Goal: Information Seeking & Learning: Learn about a topic

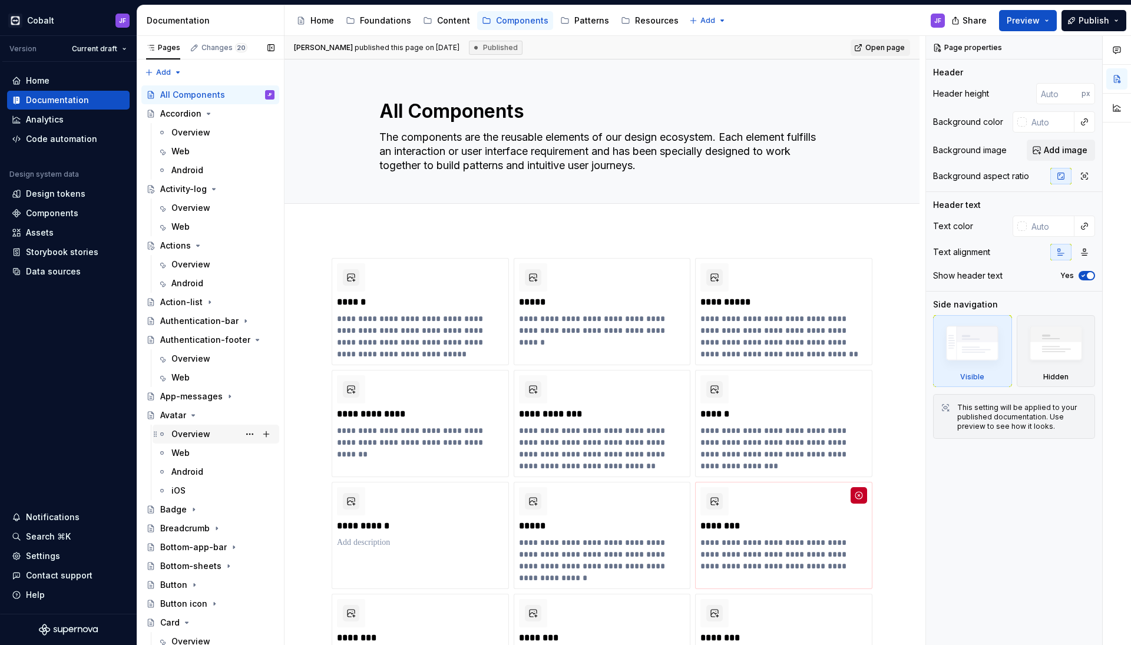
click at [194, 436] on div "Overview" at bounding box center [190, 434] width 39 height 12
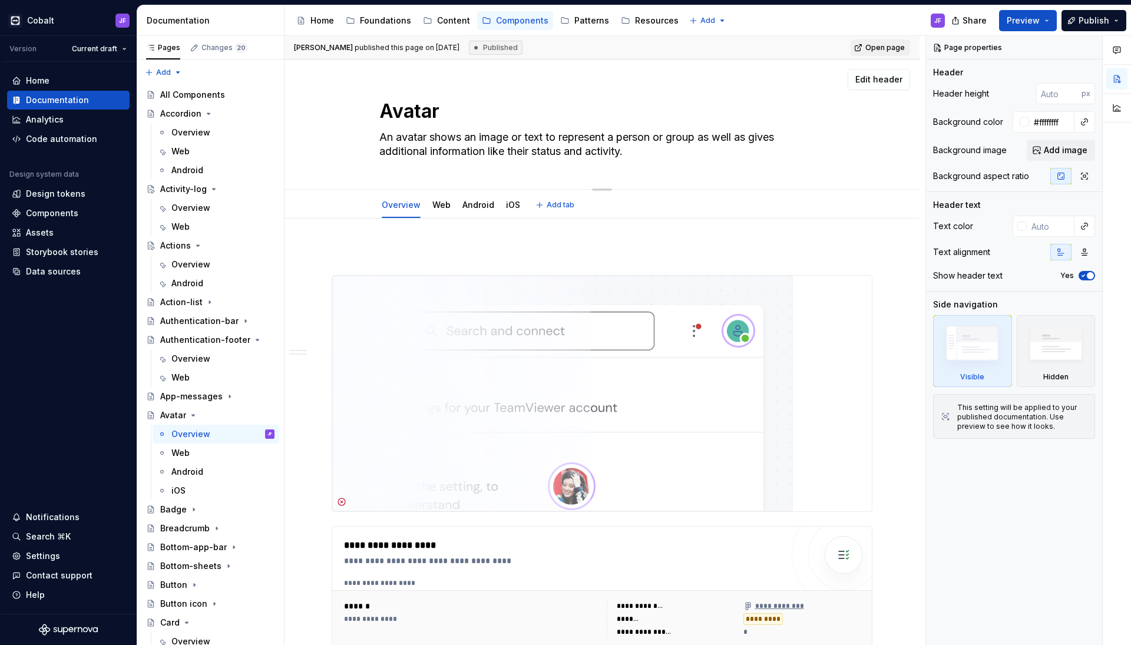
scroll to position [14, 0]
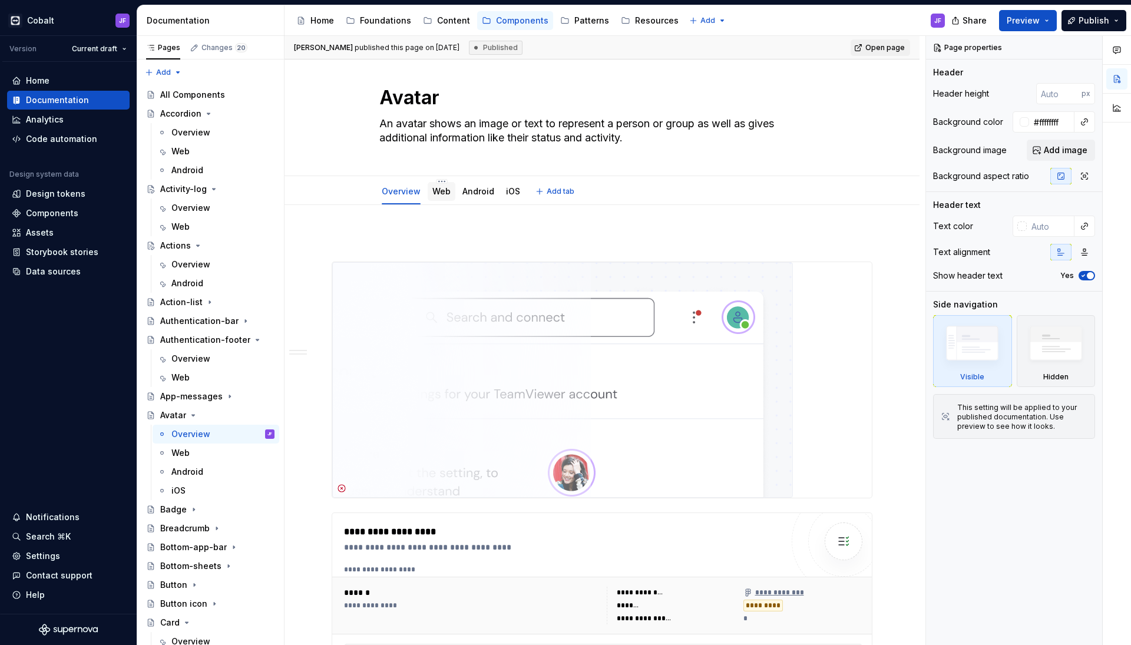
click at [442, 194] on link "Web" at bounding box center [441, 191] width 18 height 10
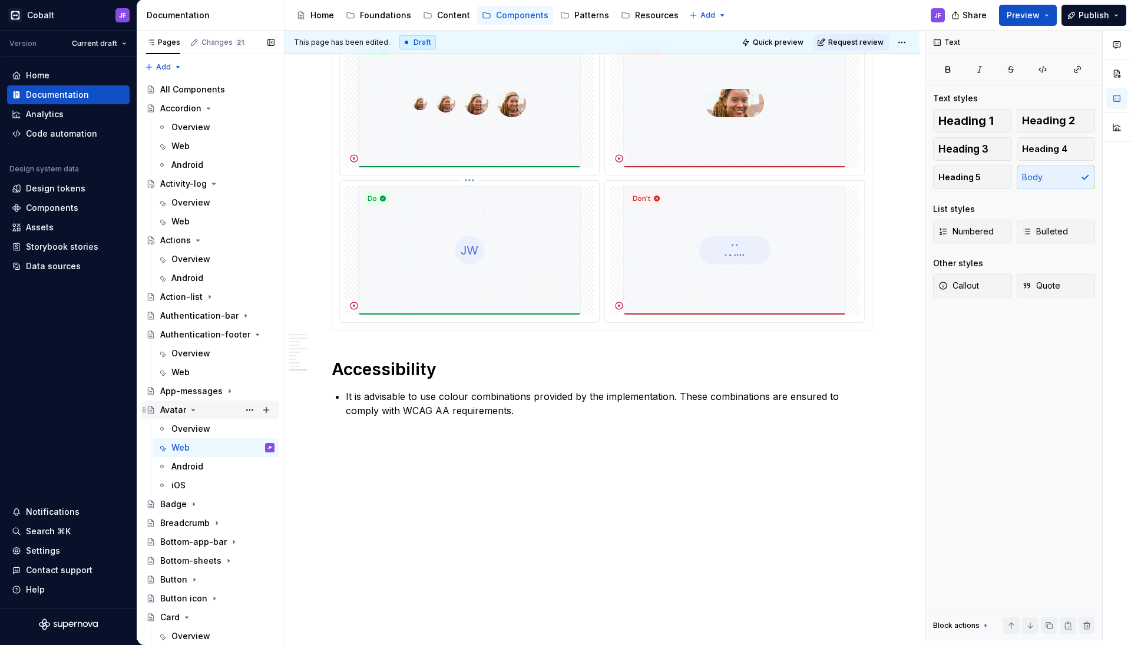
scroll to position [2380, 0]
click at [174, 505] on div "Badge" at bounding box center [173, 504] width 27 height 12
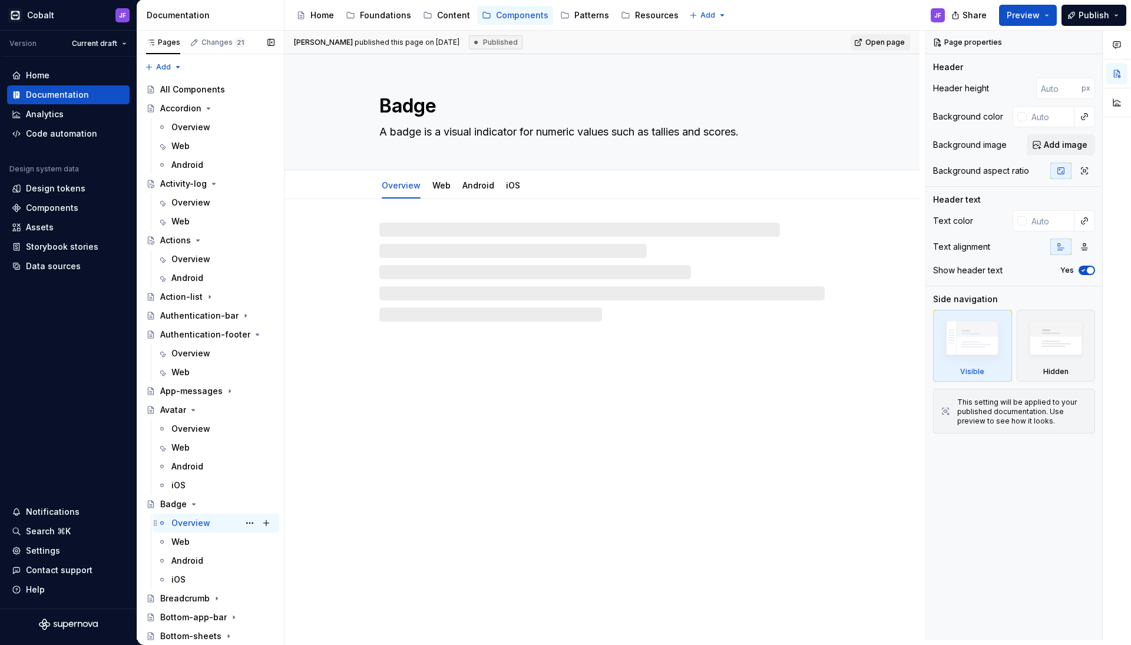
click at [191, 524] on div "Overview" at bounding box center [190, 523] width 39 height 12
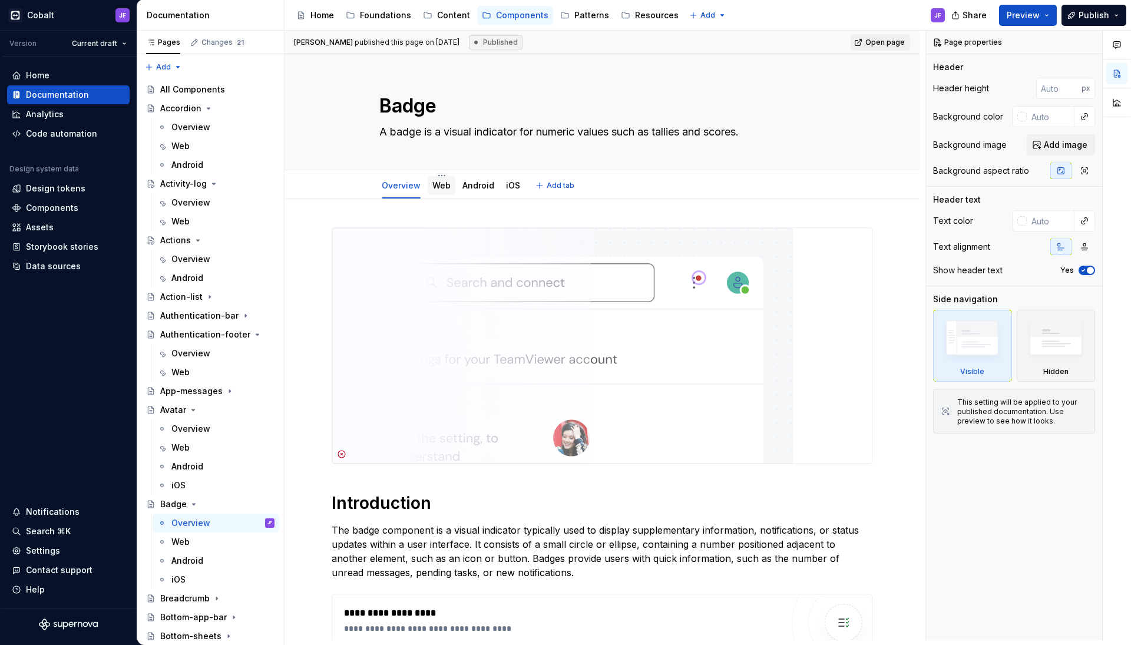
click at [438, 190] on link "Web" at bounding box center [441, 185] width 18 height 10
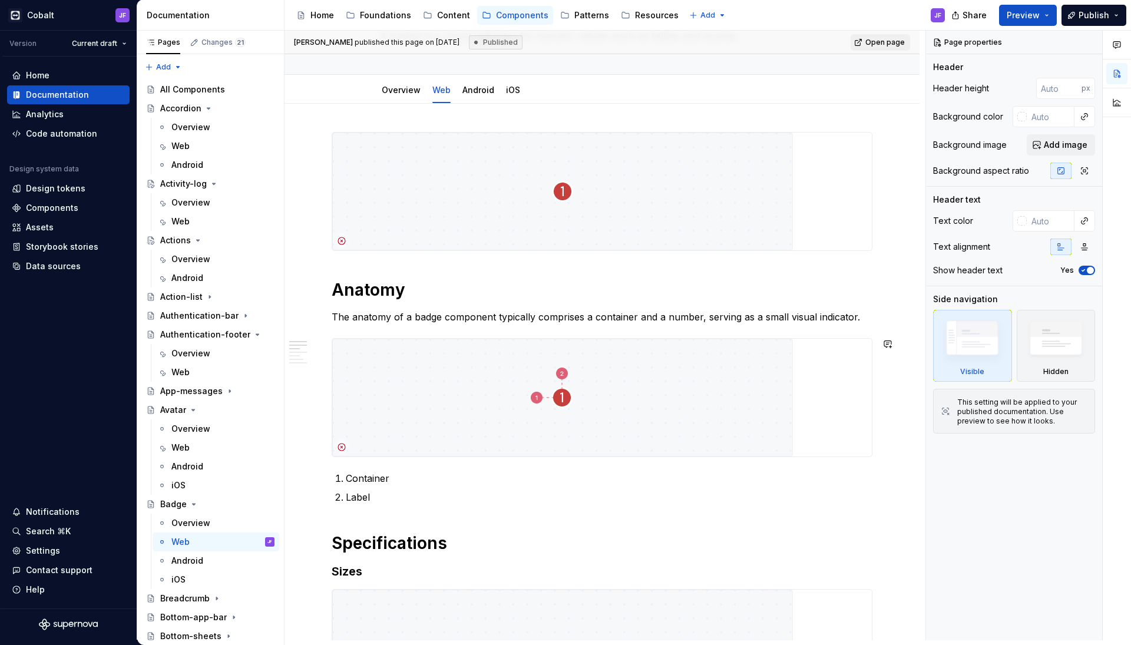
scroll to position [73, 0]
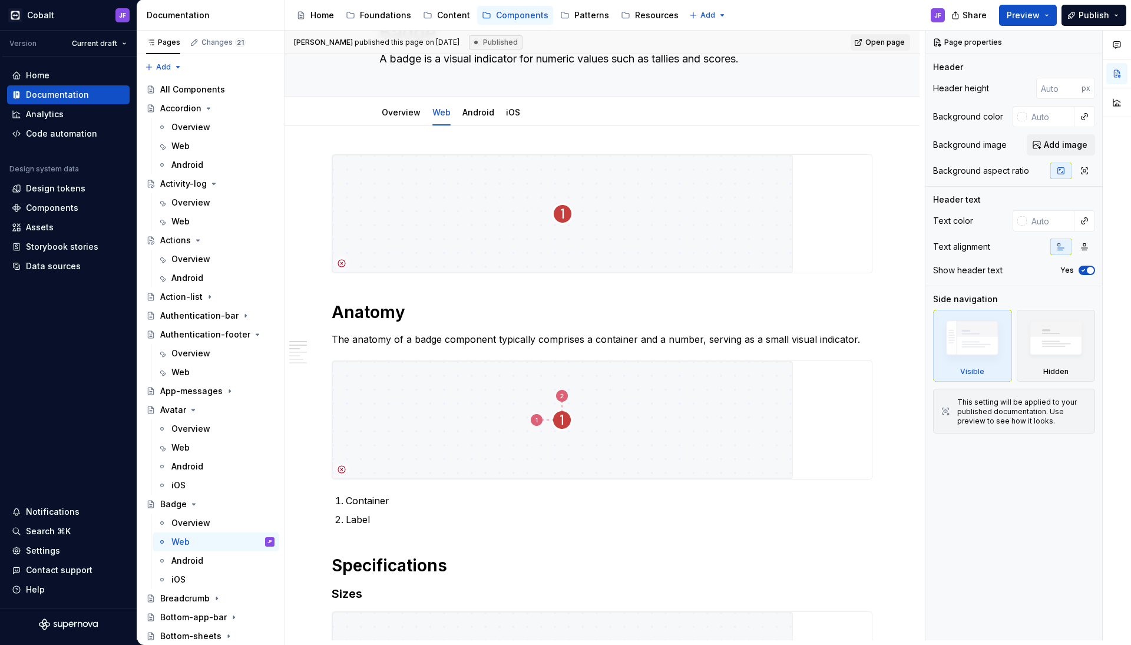
type textarea "*"
